Goal: Task Accomplishment & Management: Manage account settings

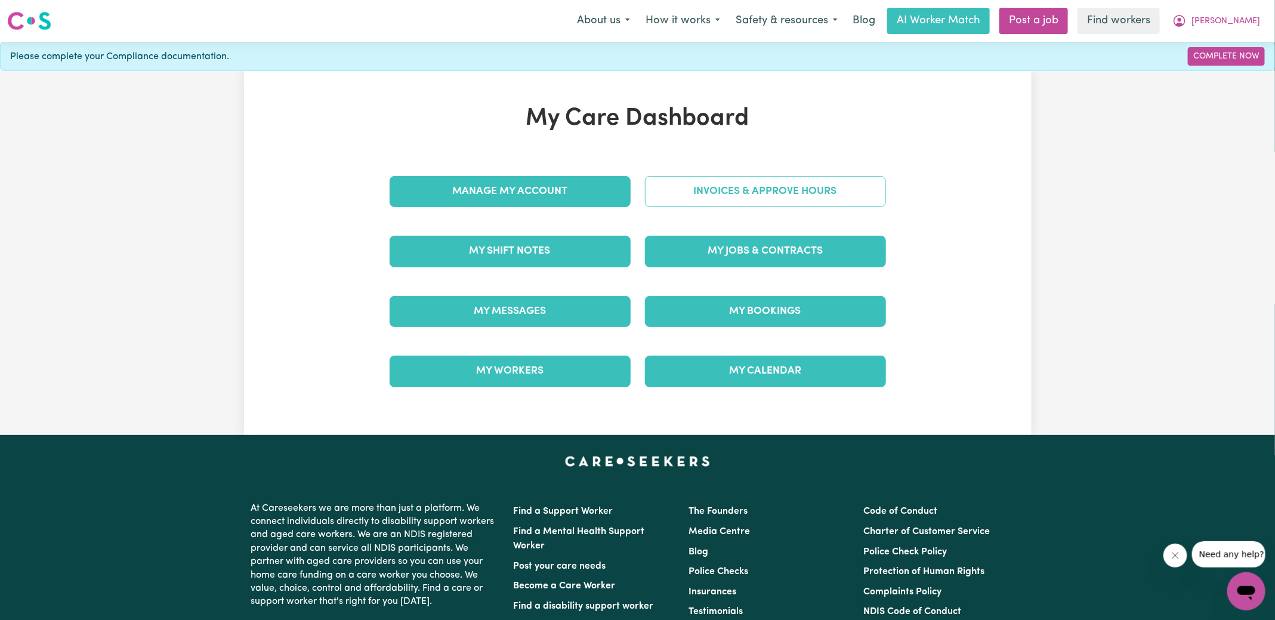
click at [663, 191] on link "Invoices & Approve Hours" at bounding box center [765, 191] width 241 height 31
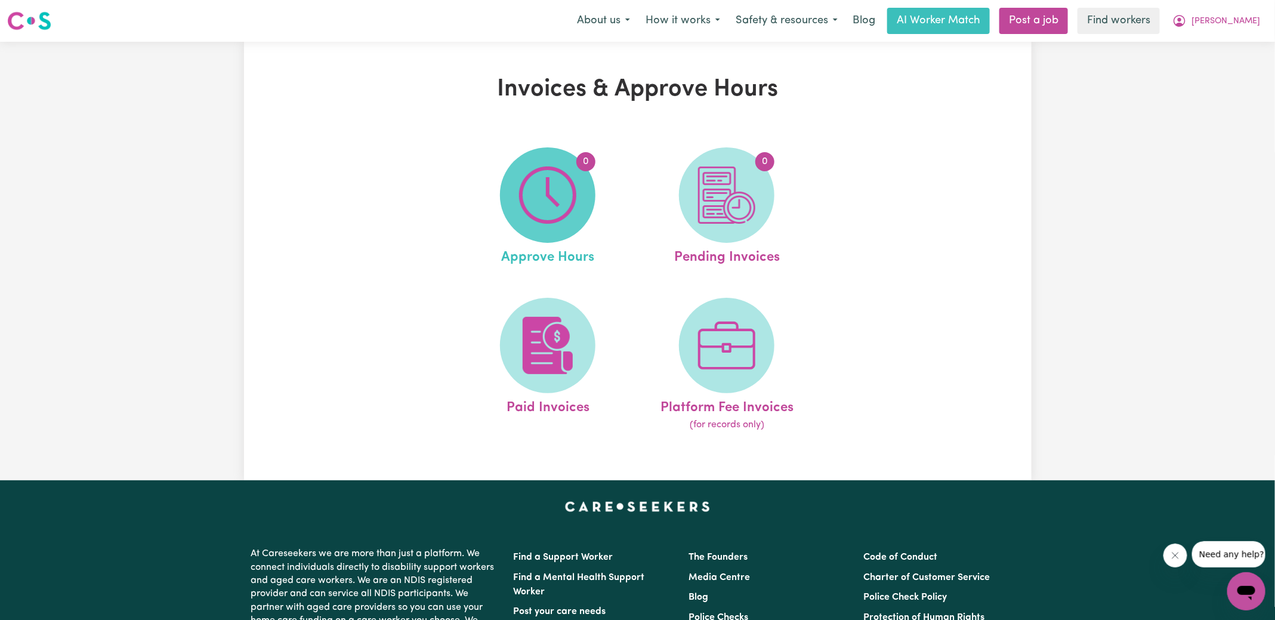
click at [558, 206] on img at bounding box center [547, 194] width 57 height 57
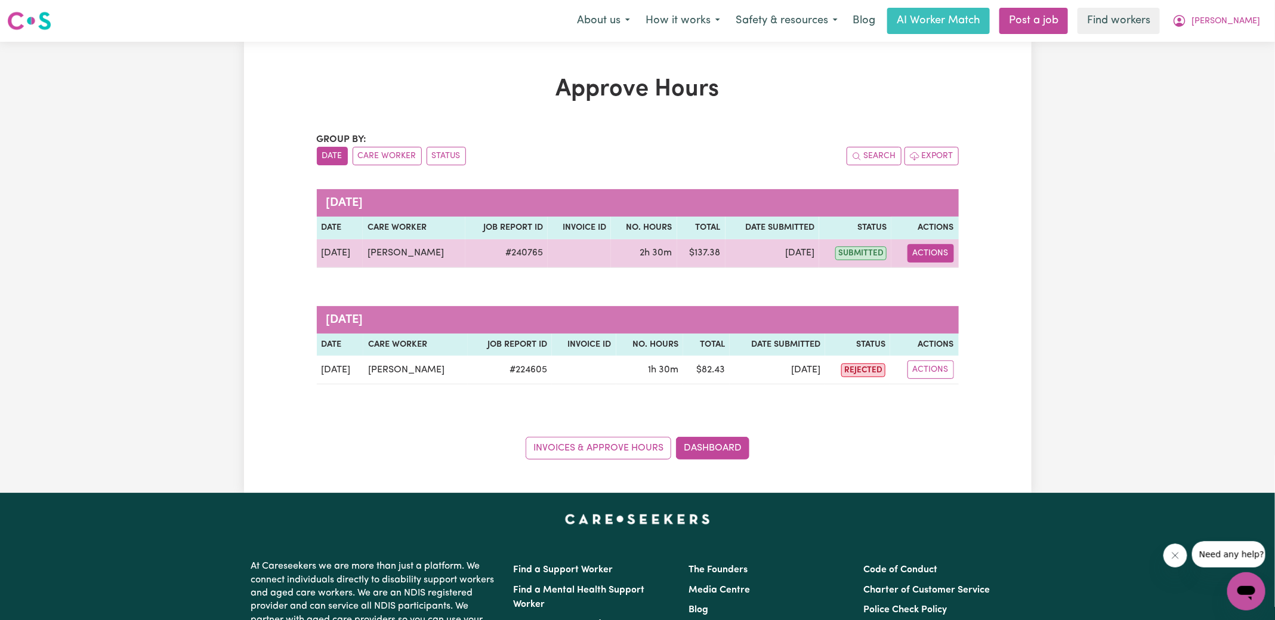
click at [926, 260] on button "Actions" at bounding box center [930, 253] width 47 height 18
click at [947, 282] on link "View Job Report" at bounding box center [960, 280] width 102 height 24
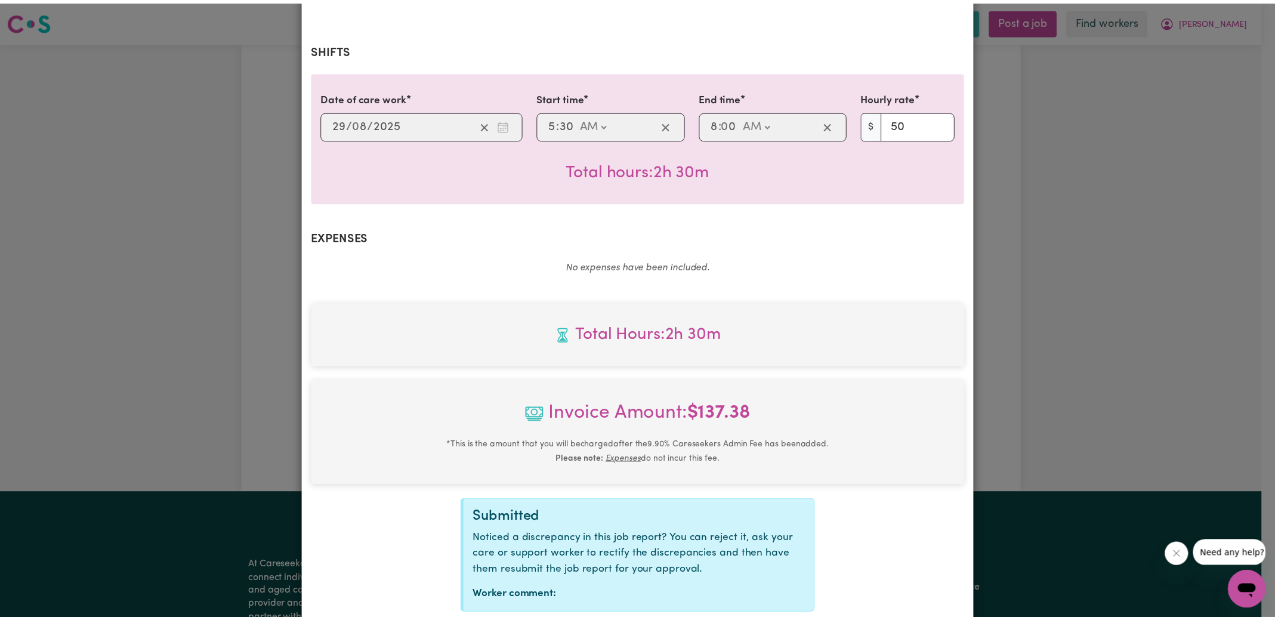
scroll to position [298, 0]
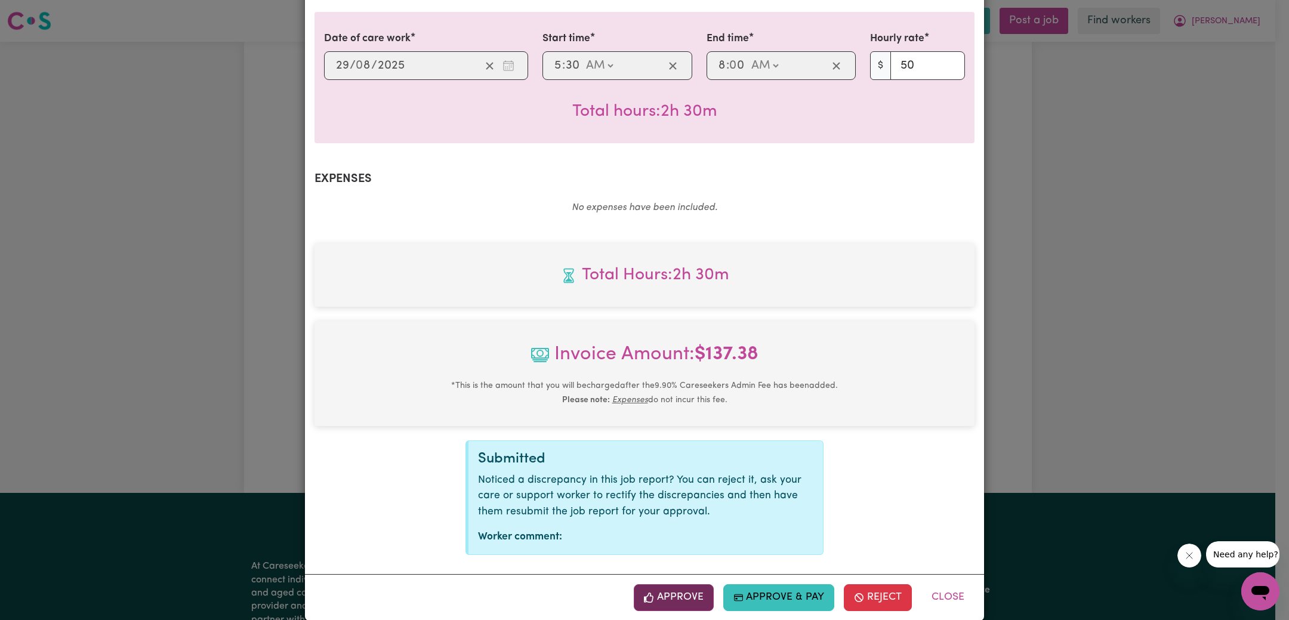
click at [664, 584] on button "Approve" at bounding box center [674, 597] width 80 height 26
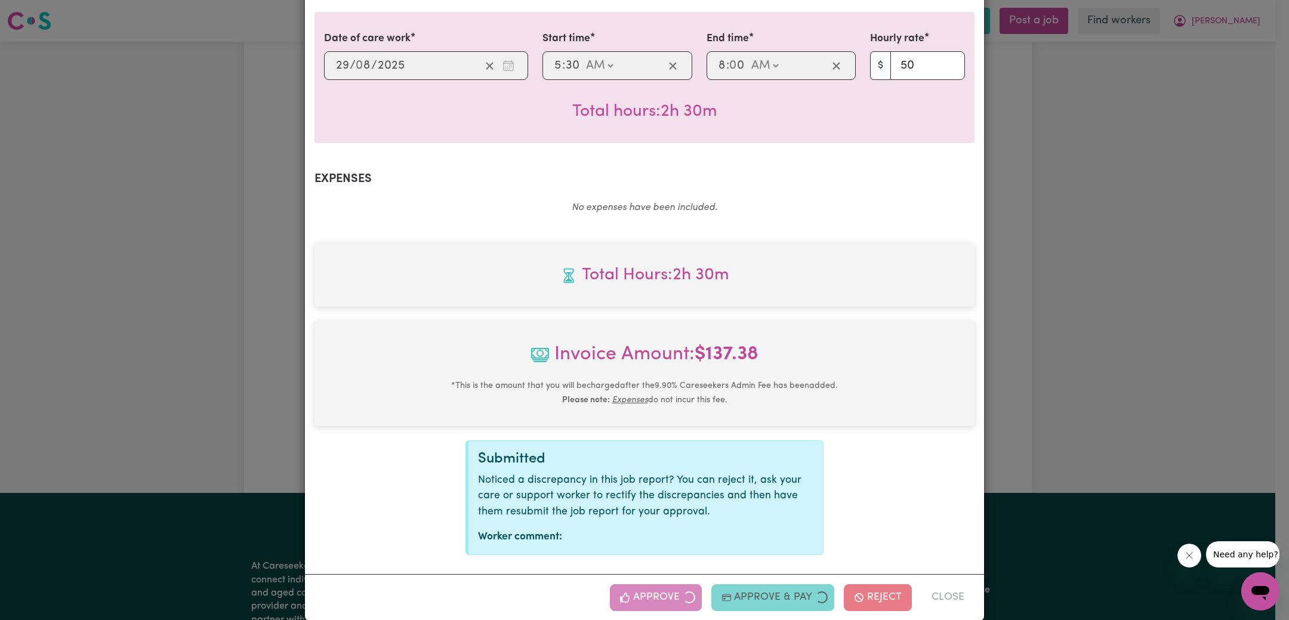
drag, startPoint x: 1126, startPoint y: 325, endPoint x: 1022, endPoint y: 325, distance: 103.8
click at [1126, 325] on div "Job Report # 240765 - [PERSON_NAME] Summary Job report # 240765 Client name: [P…" at bounding box center [644, 310] width 1289 height 620
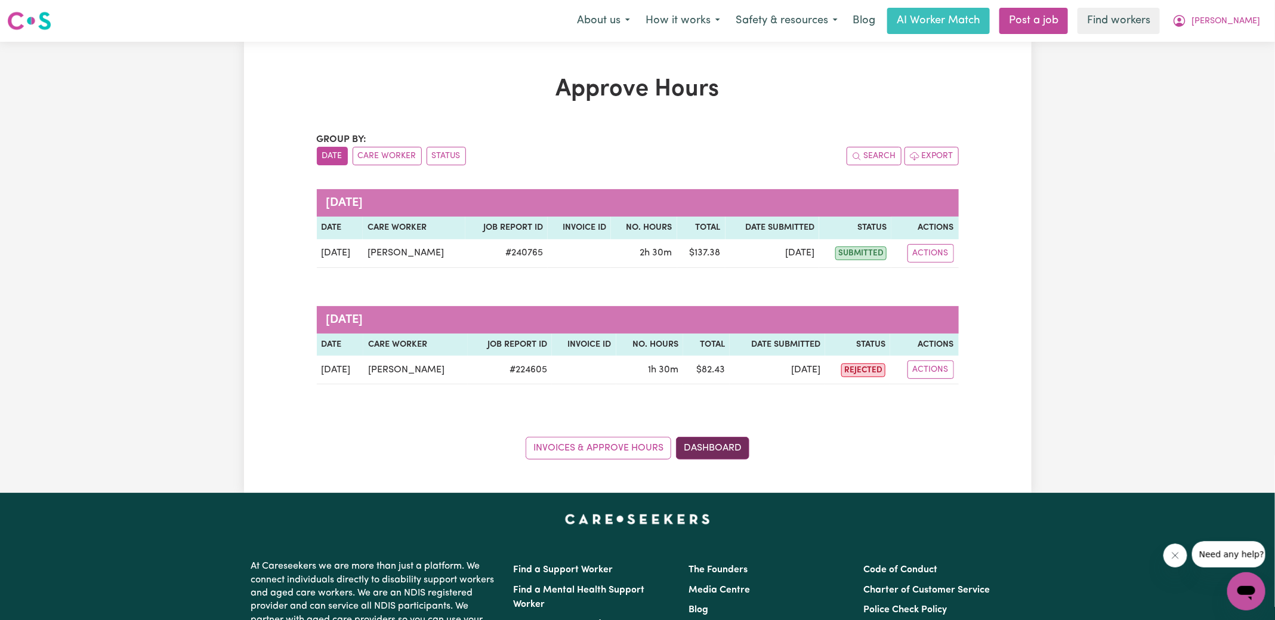
click at [722, 453] on link "Dashboard" at bounding box center [712, 448] width 73 height 23
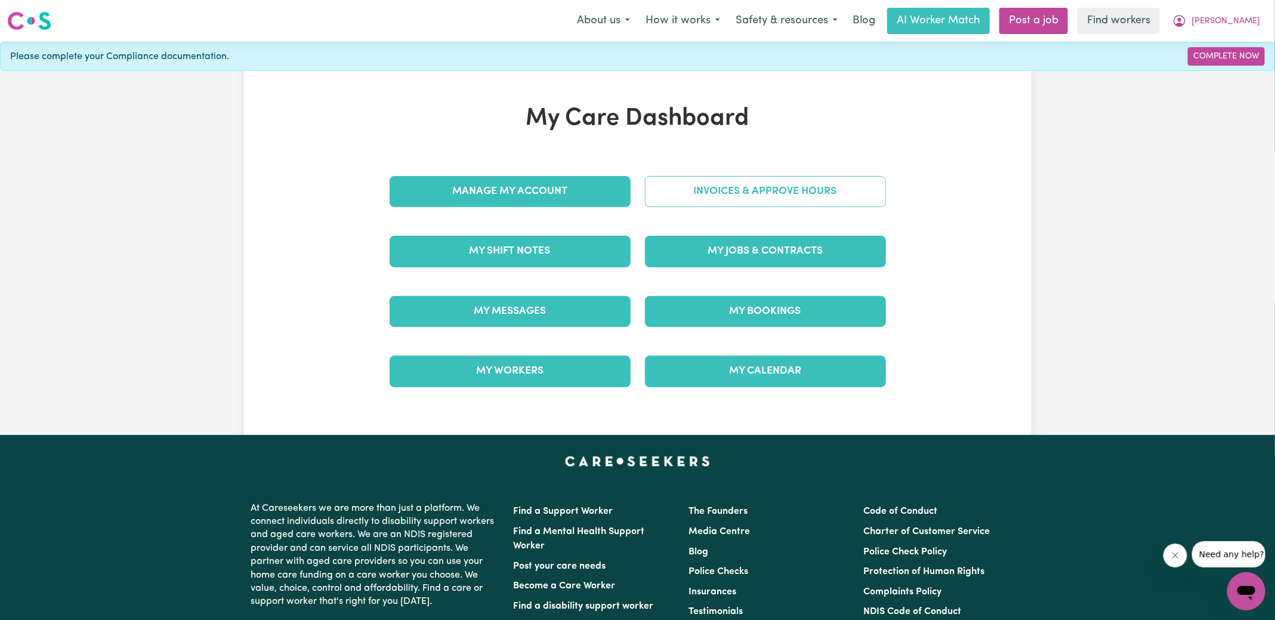
click at [742, 199] on link "Invoices & Approve Hours" at bounding box center [765, 191] width 241 height 31
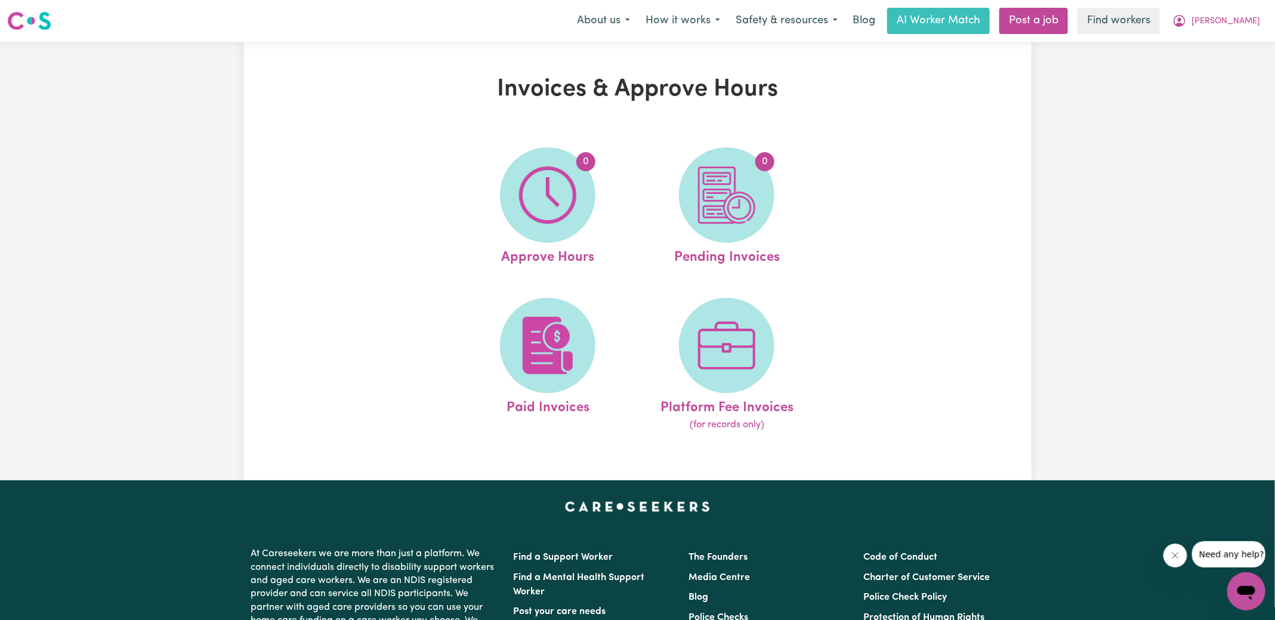
drag, startPoint x: 742, startPoint y: 199, endPoint x: 733, endPoint y: 212, distance: 15.6
click at [733, 212] on img at bounding box center [726, 194] width 57 height 57
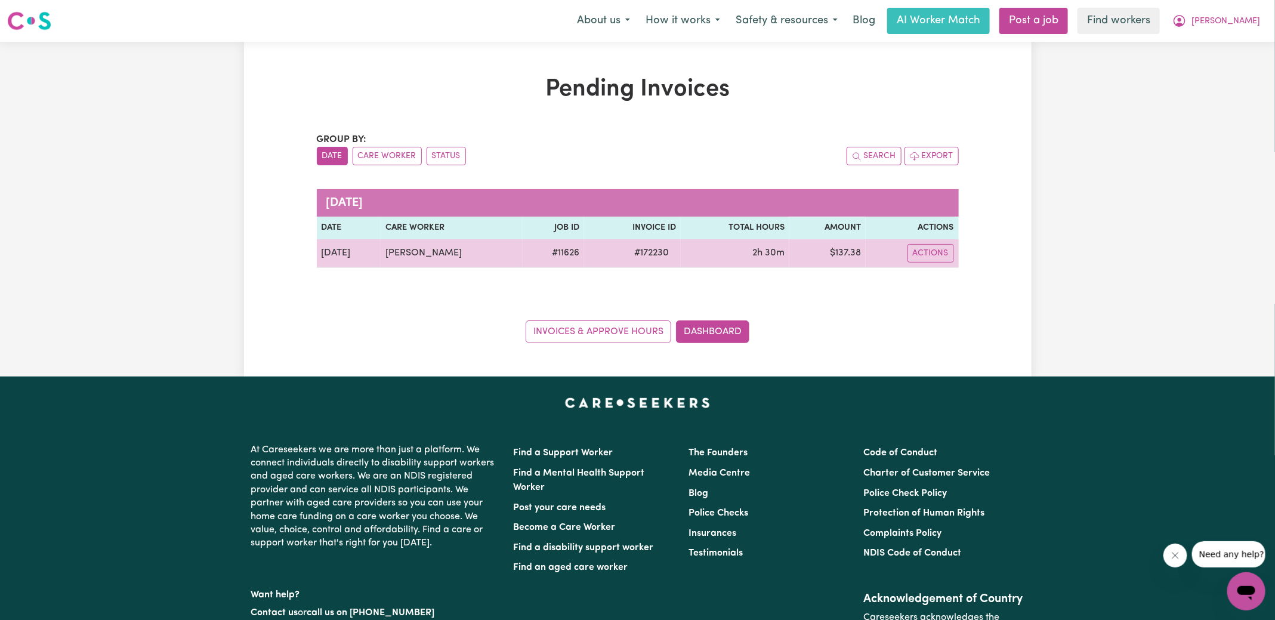
click at [645, 252] on span "# 172230" at bounding box center [651, 253] width 49 height 14
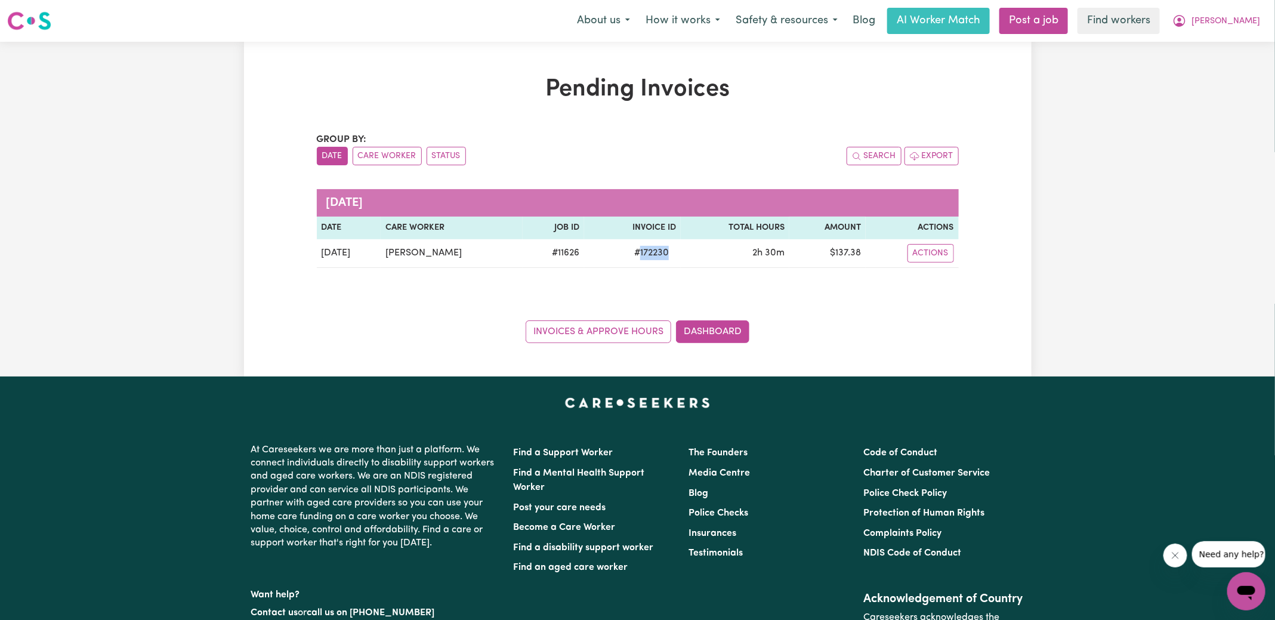
copy span "172230"
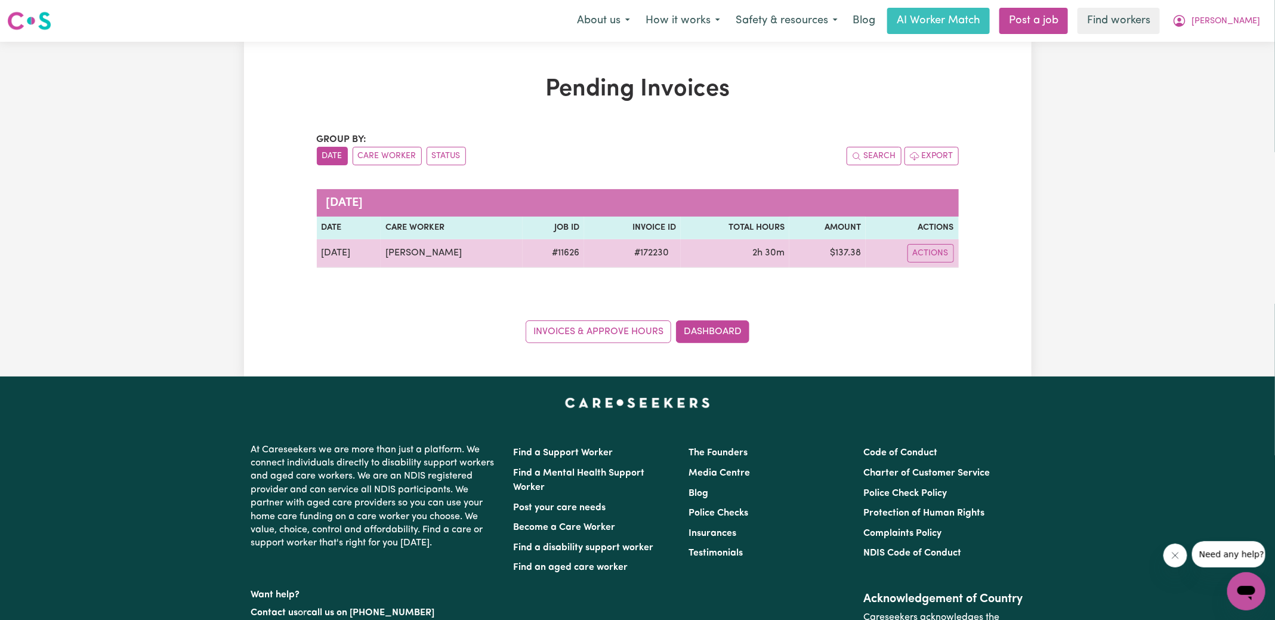
click at [851, 248] on td "$ 137.38" at bounding box center [827, 253] width 76 height 29
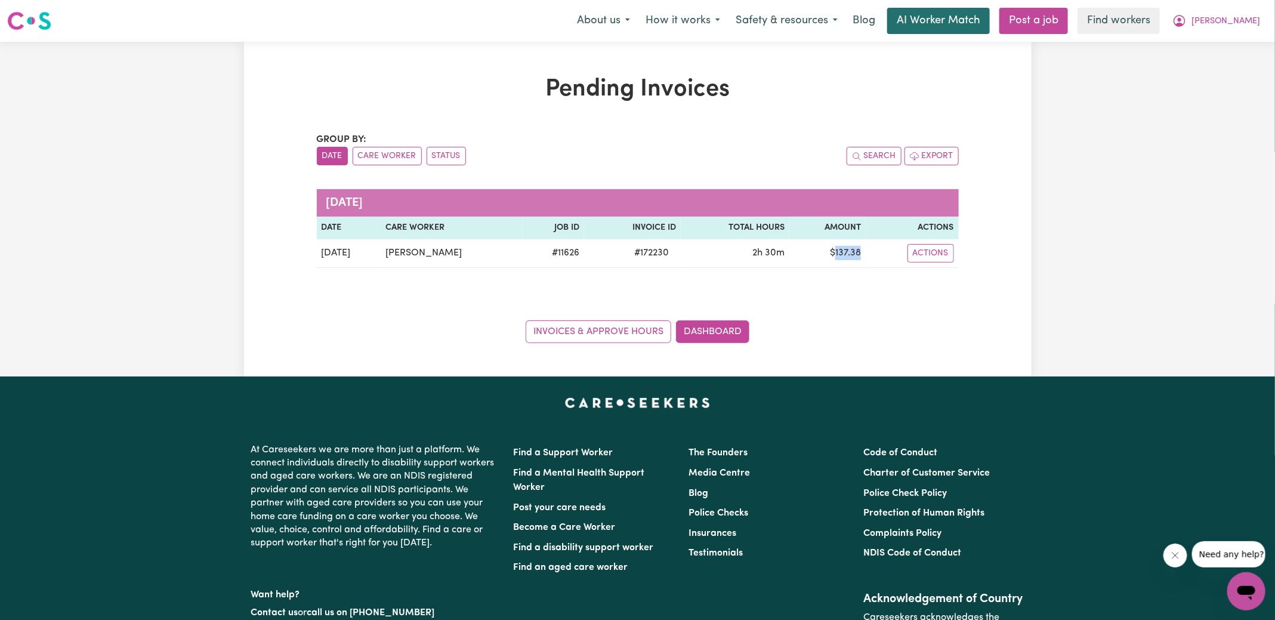
copy td "137.38"
click at [1187, 24] on icon "My Account" at bounding box center [1179, 21] width 14 height 14
click at [1214, 70] on link "Logout" at bounding box center [1220, 68] width 94 height 23
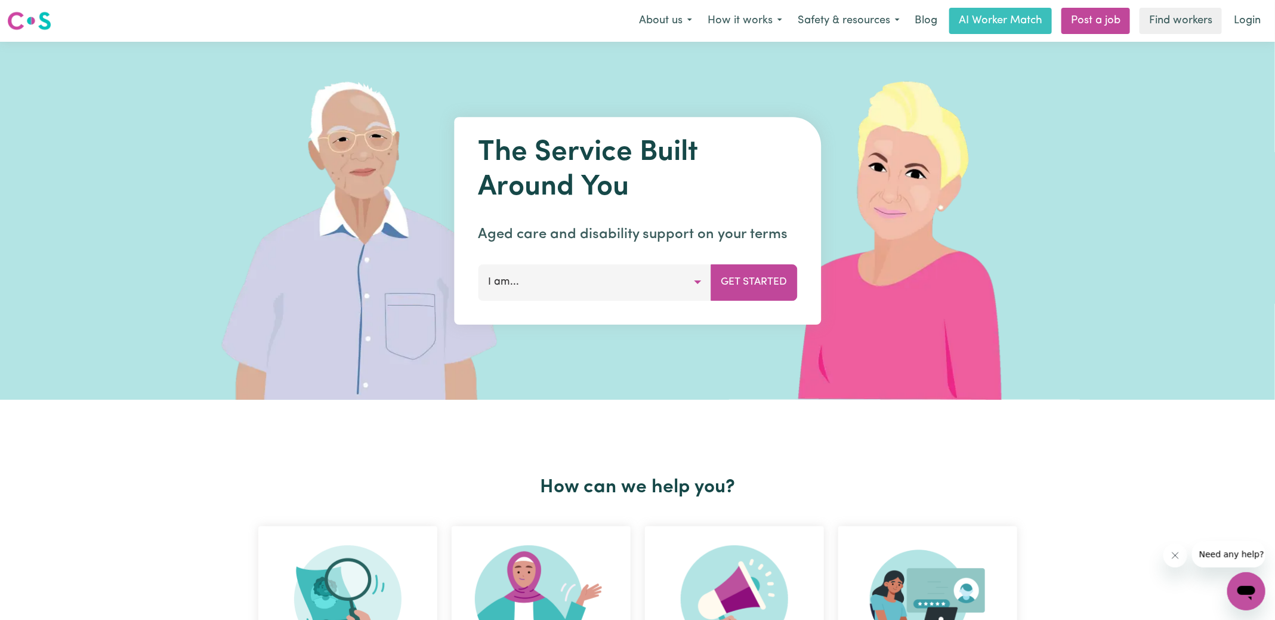
click at [1249, 11] on link "Login" at bounding box center [1246, 21] width 41 height 26
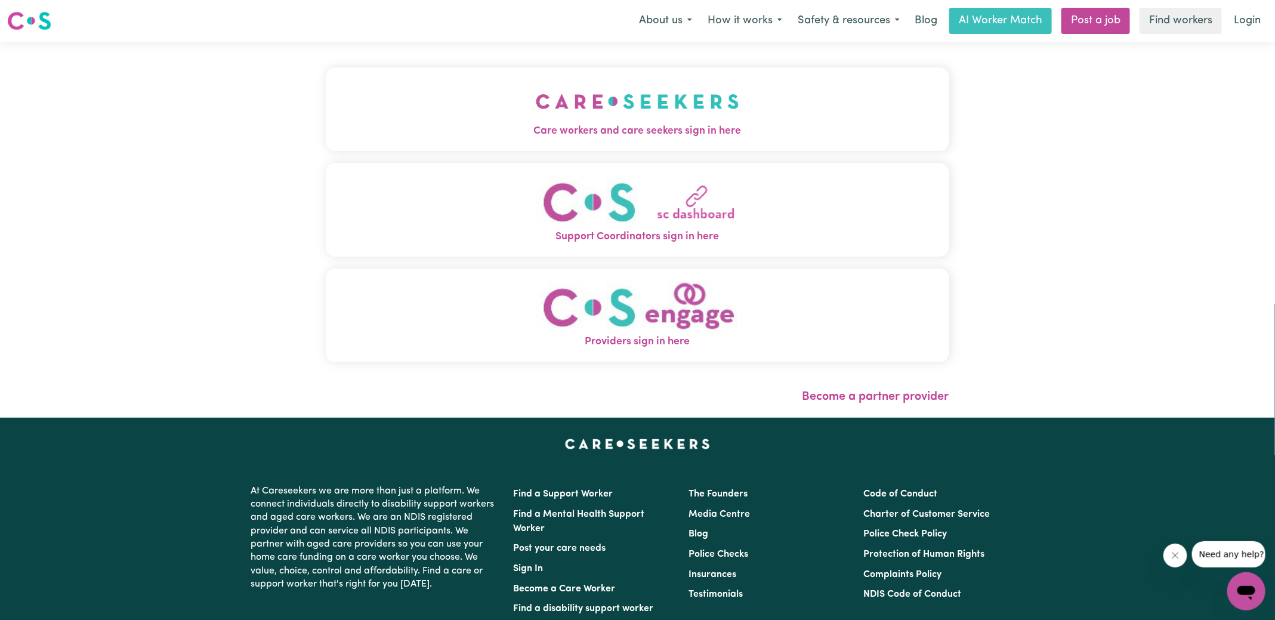
click at [613, 117] on img "Care workers and care seekers sign in here" at bounding box center [637, 101] width 203 height 44
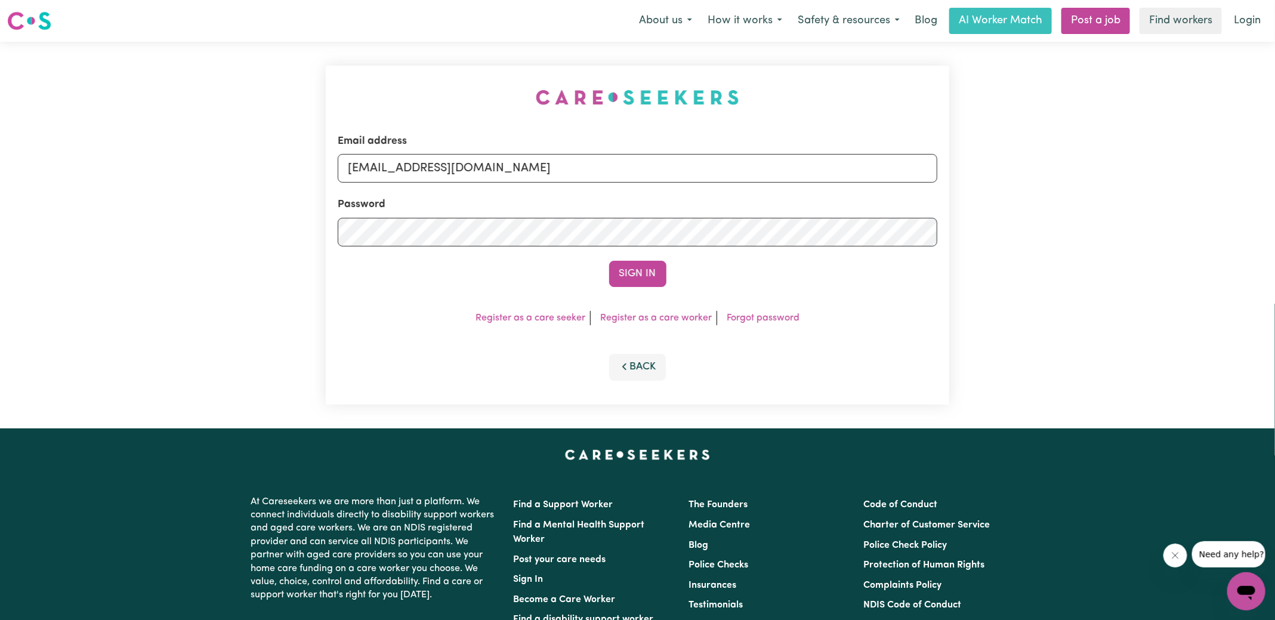
click at [414, 100] on div "Email address [EMAIL_ADDRESS][DOMAIN_NAME] Password Sign In Register as a care …" at bounding box center [638, 235] width 638 height 387
drag, startPoint x: 409, startPoint y: 165, endPoint x: 991, endPoint y: 269, distance: 592.1
click at [991, 269] on div "Email address [EMAIL_ADDRESS][DOMAIN_NAME] Password Sign In Register as a care …" at bounding box center [637, 235] width 1275 height 387
type input "[EMAIL_ADDRESS][DOMAIN_NAME]"
click at [609, 261] on button "Sign In" at bounding box center [637, 274] width 57 height 26
